Goal: Transaction & Acquisition: Obtain resource

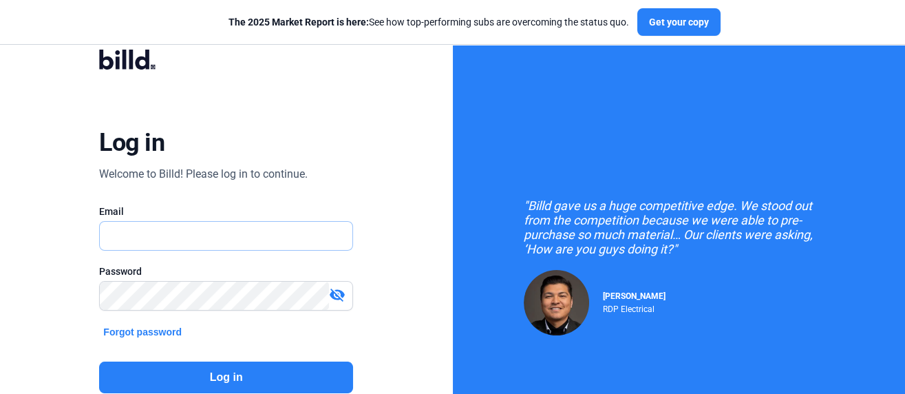
click at [162, 233] on input "text" at bounding box center [219, 236] width 238 height 28
click at [239, 379] on button "Log in" at bounding box center [226, 377] width 254 height 32
click at [149, 235] on input "text" at bounding box center [226, 236] width 253 height 28
type input "[EMAIL_ADDRESS][DOMAIN_NAME]"
click at [167, 372] on button "Log in" at bounding box center [226, 377] width 254 height 32
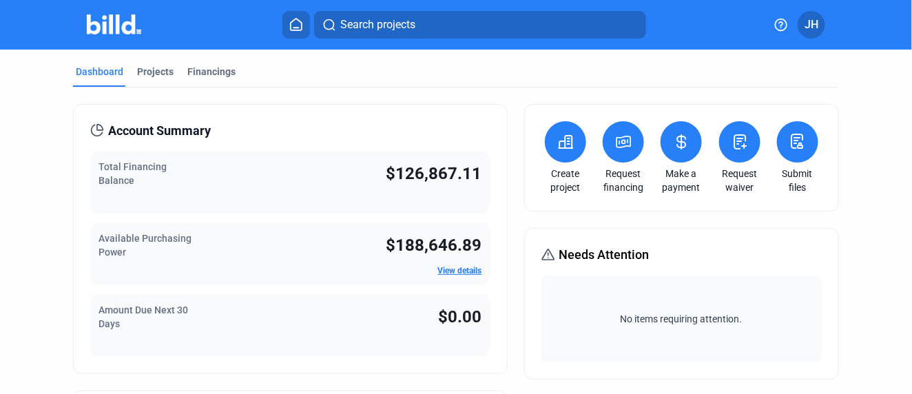
click at [385, 32] on span "Search projects" at bounding box center [377, 25] width 75 height 17
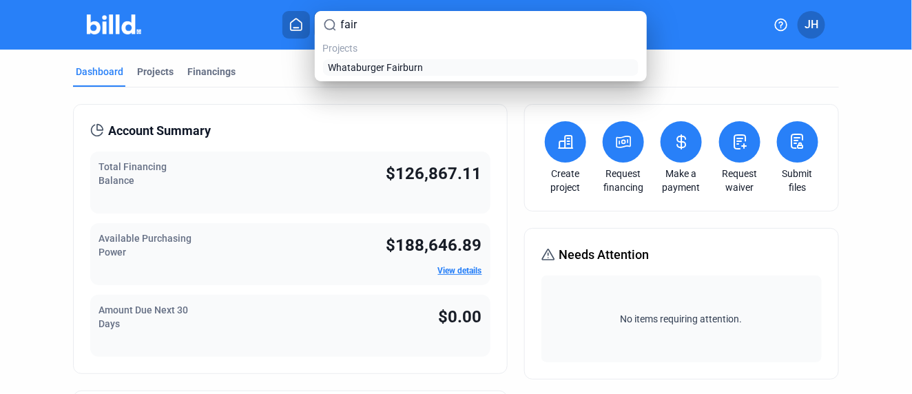
type input "fair"
click at [367, 65] on span "Whataburger Fairburn" at bounding box center [375, 68] width 95 height 14
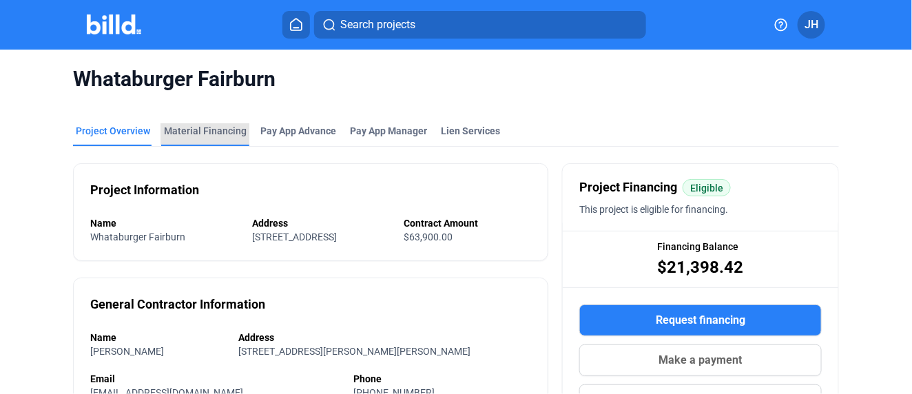
click at [207, 129] on div "Material Financing" at bounding box center [205, 131] width 83 height 14
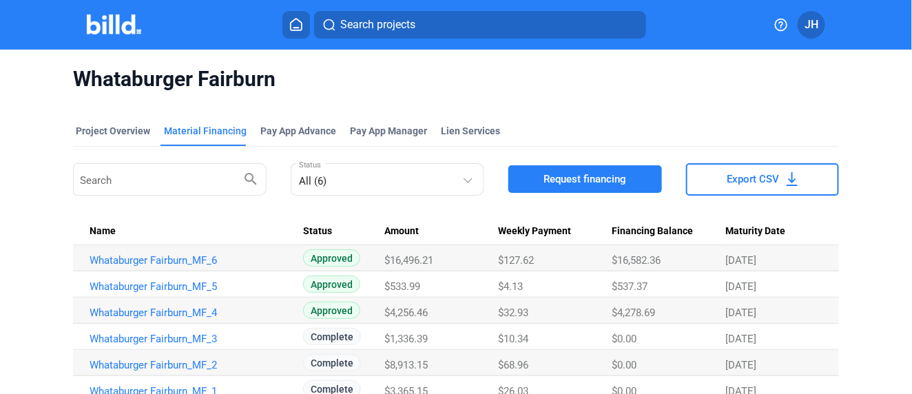
click at [576, 179] on span "Request financing" at bounding box center [584, 179] width 83 height 14
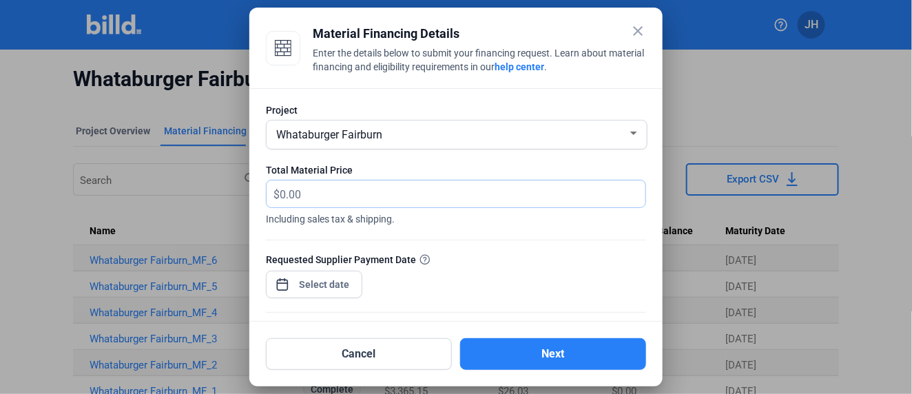
drag, startPoint x: 308, startPoint y: 196, endPoint x: 266, endPoint y: 198, distance: 42.0
click at [266, 198] on div "$" at bounding box center [455, 193] width 379 height 27
type input "808.16"
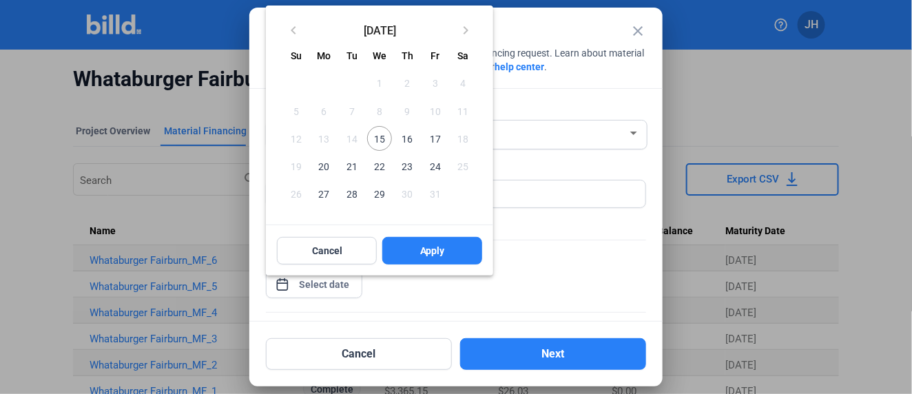
click at [330, 282] on div "close Material Financing Details Enter the details below to submit your financi…" at bounding box center [456, 197] width 912 height 394
click at [382, 196] on span "29" at bounding box center [379, 193] width 25 height 25
click at [440, 251] on span "Apply" at bounding box center [432, 251] width 25 height 14
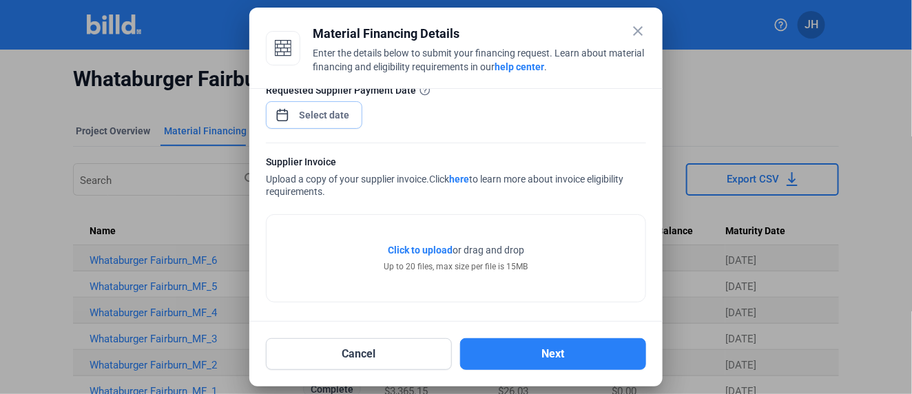
scroll to position [171, 0]
click at [417, 245] on span "Click to upload" at bounding box center [420, 248] width 65 height 11
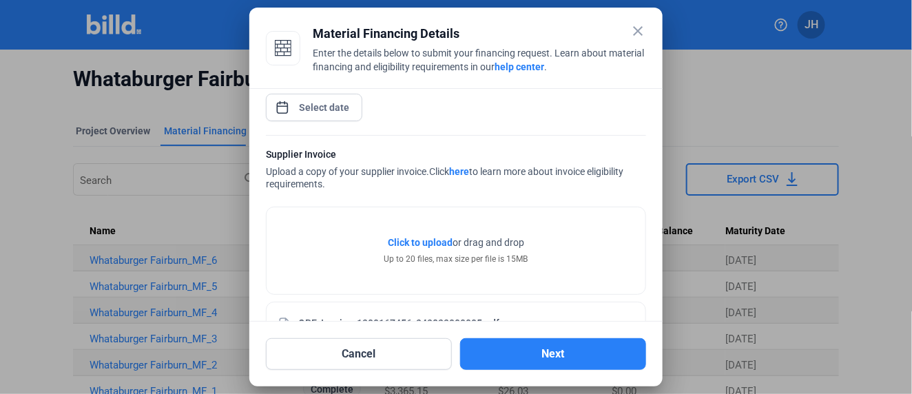
scroll to position [222, 0]
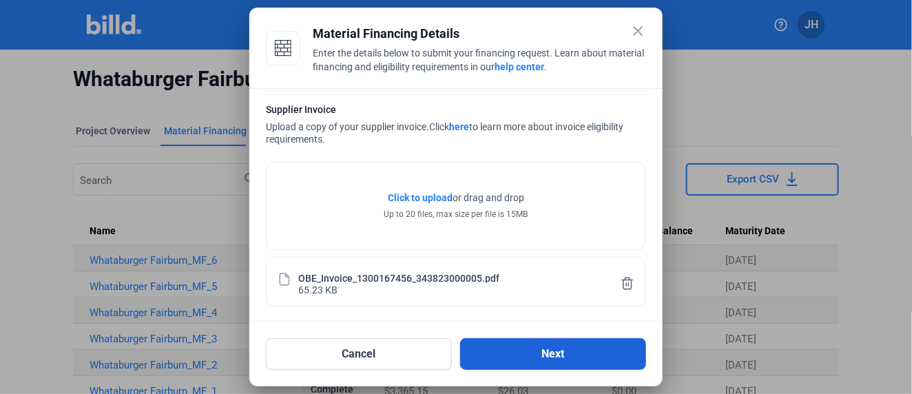
click at [560, 361] on button "Next" at bounding box center [553, 354] width 186 height 32
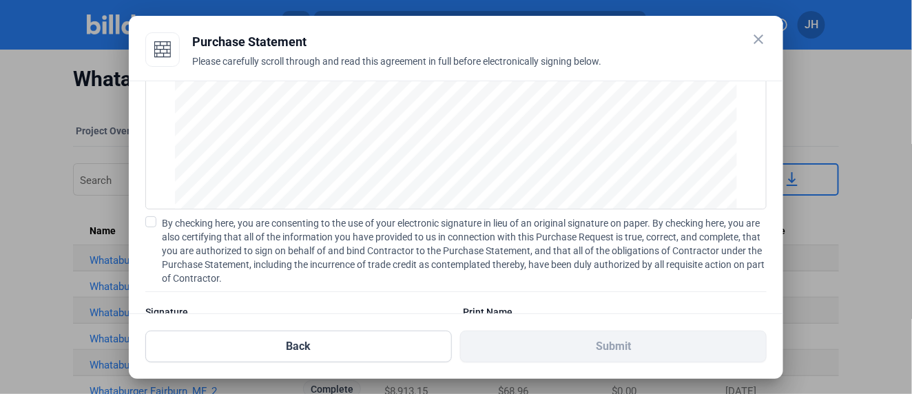
scroll to position [199, 0]
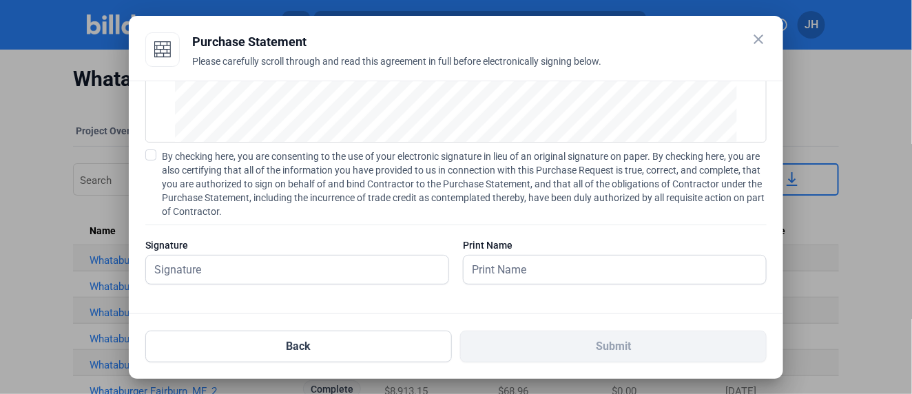
click at [154, 155] on span at bounding box center [150, 154] width 11 height 11
click at [0, 0] on input "By checking here, you are consenting to the use of your electronic signature in…" at bounding box center [0, 0] width 0 height 0
click at [200, 270] on input "text" at bounding box center [289, 269] width 287 height 28
type input "[PERSON_NAME]"
click at [516, 256] on input "text" at bounding box center [606, 269] width 287 height 28
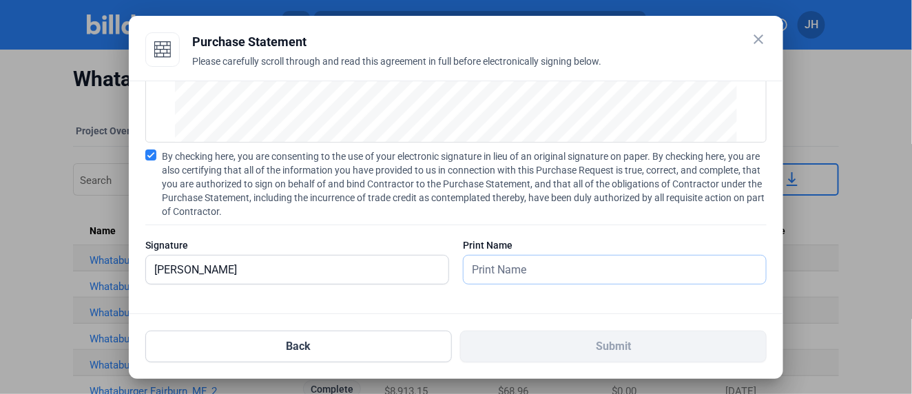
type input "[PERSON_NAME]"
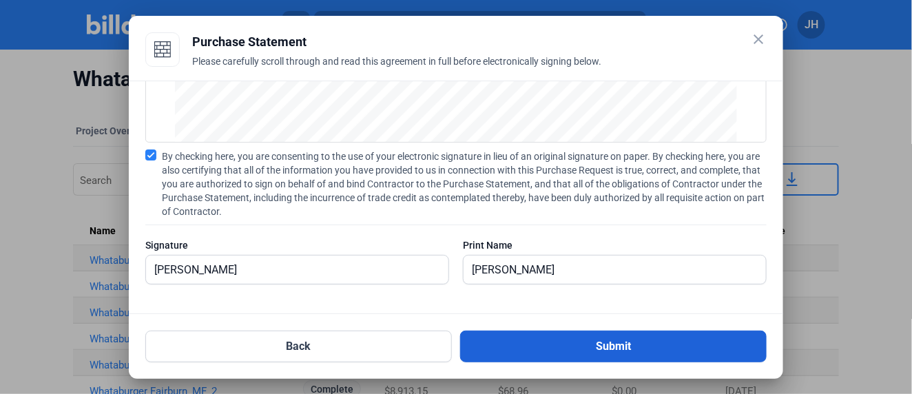
click at [627, 345] on button "Submit" at bounding box center [613, 346] width 306 height 32
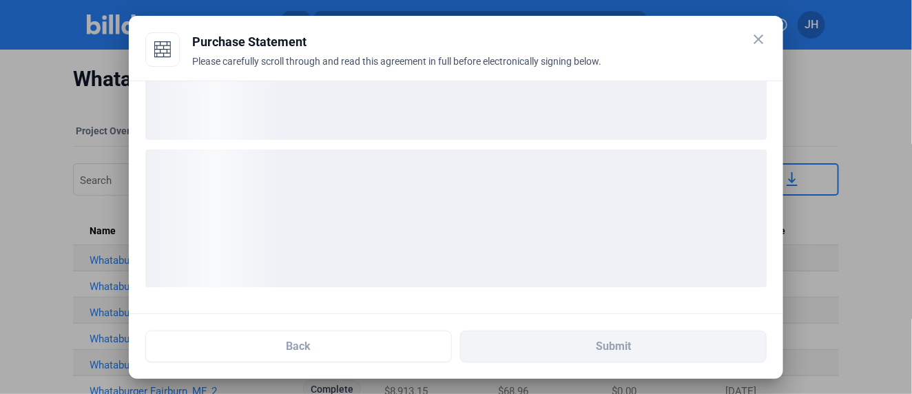
scroll to position [93, 0]
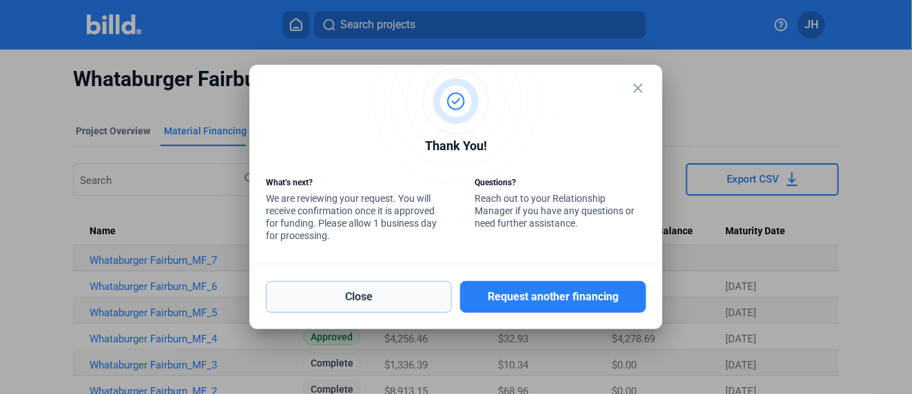
click at [342, 291] on button "Close" at bounding box center [359, 297] width 186 height 32
